Goal: Navigation & Orientation: Find specific page/section

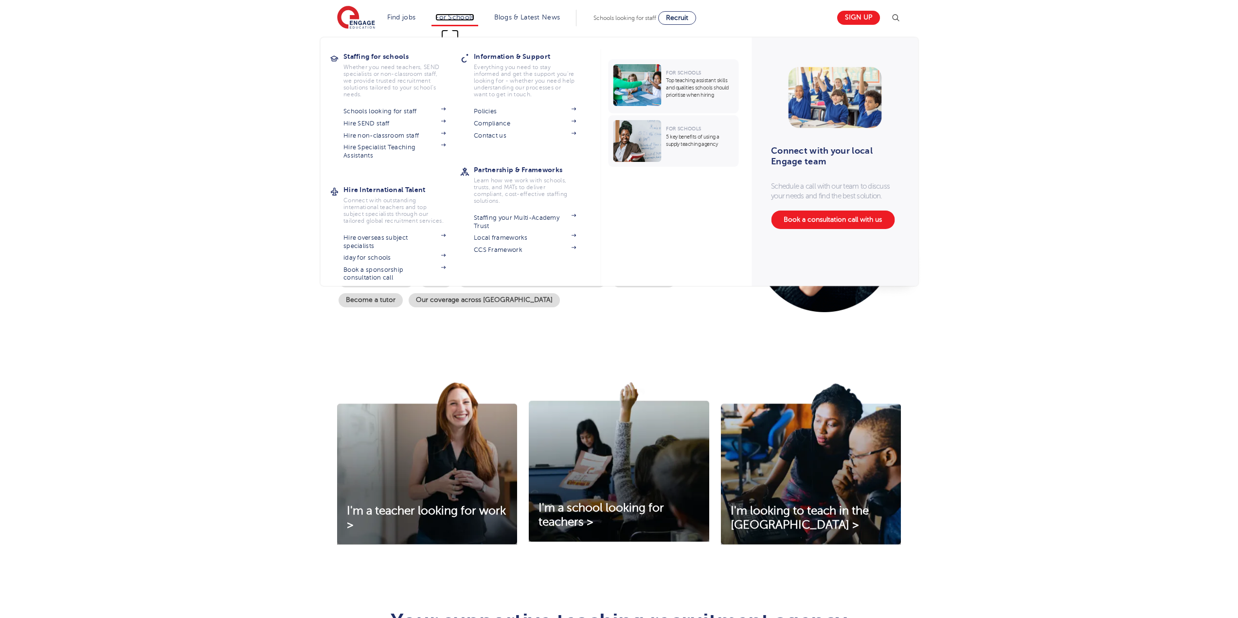
click at [466, 19] on link "For Schools" at bounding box center [454, 17] width 38 height 7
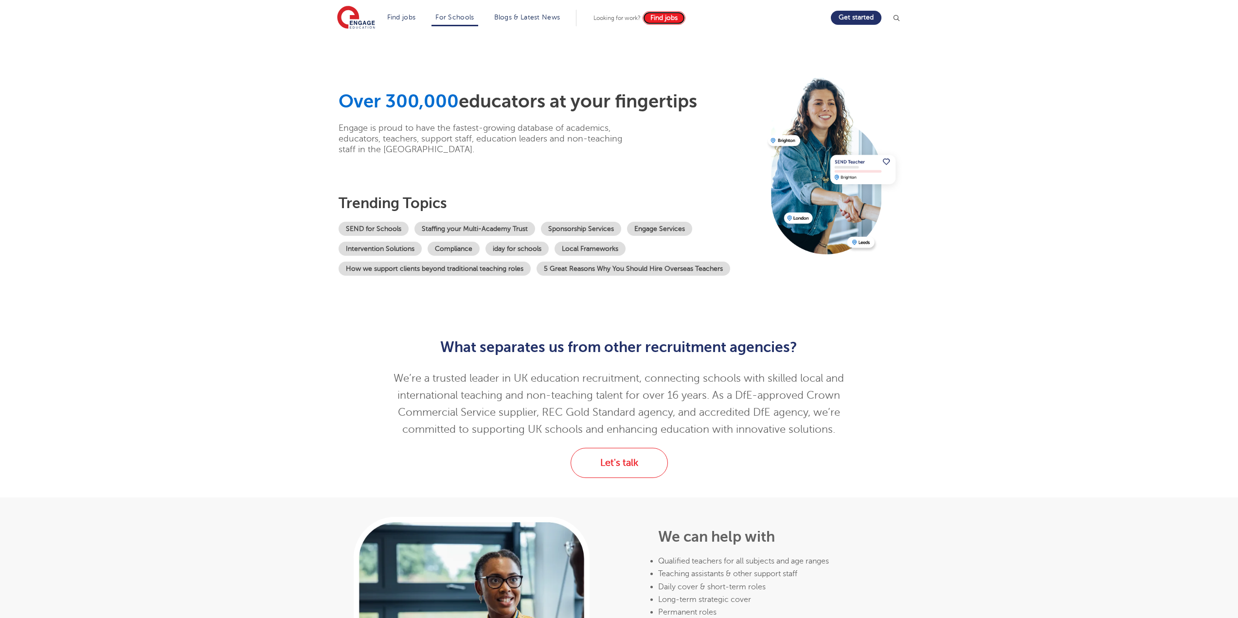
click at [674, 20] on span "Find jobs" at bounding box center [663, 17] width 27 height 7
